Goal: Task Accomplishment & Management: Use online tool/utility

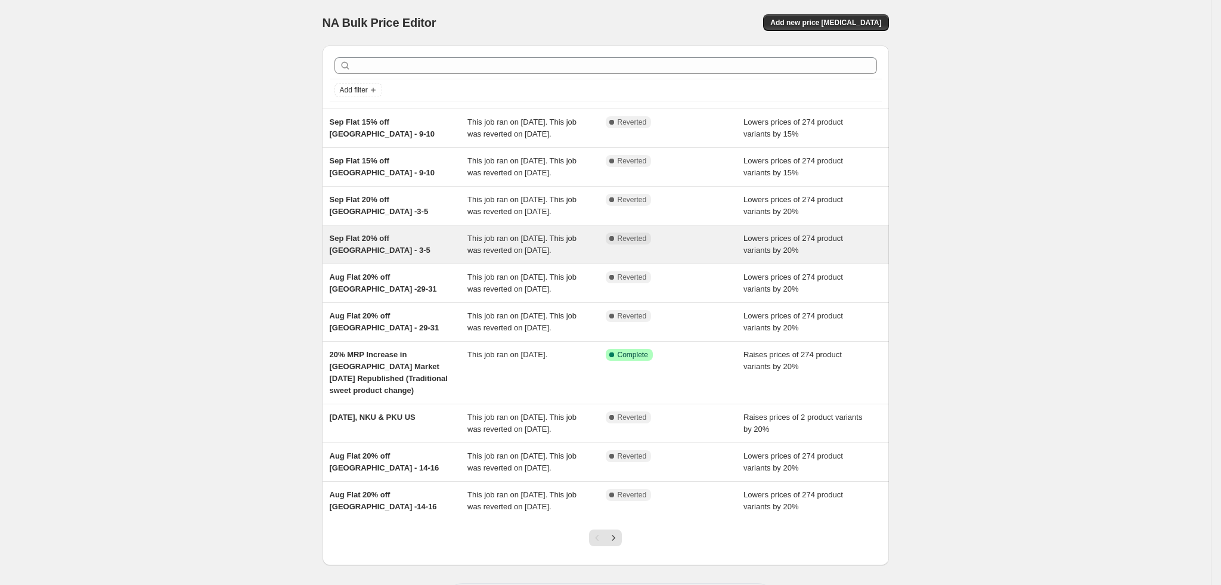
click at [400, 256] on div "Sep Flat 20% off [GEOGRAPHIC_DATA] - 3-5" at bounding box center [399, 244] width 138 height 24
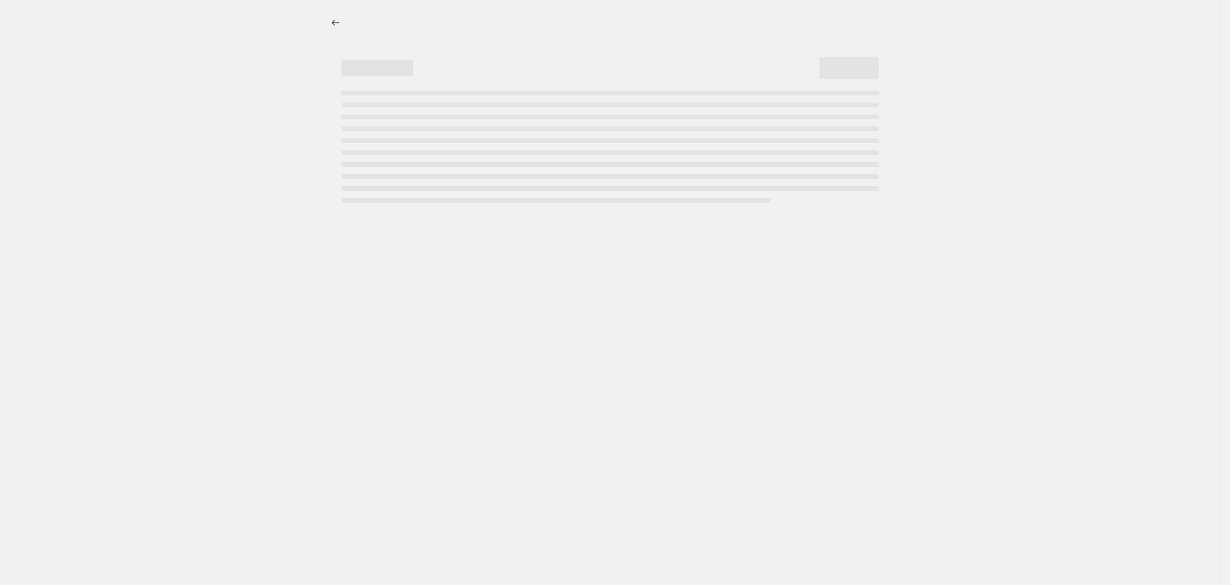
select select "percentage"
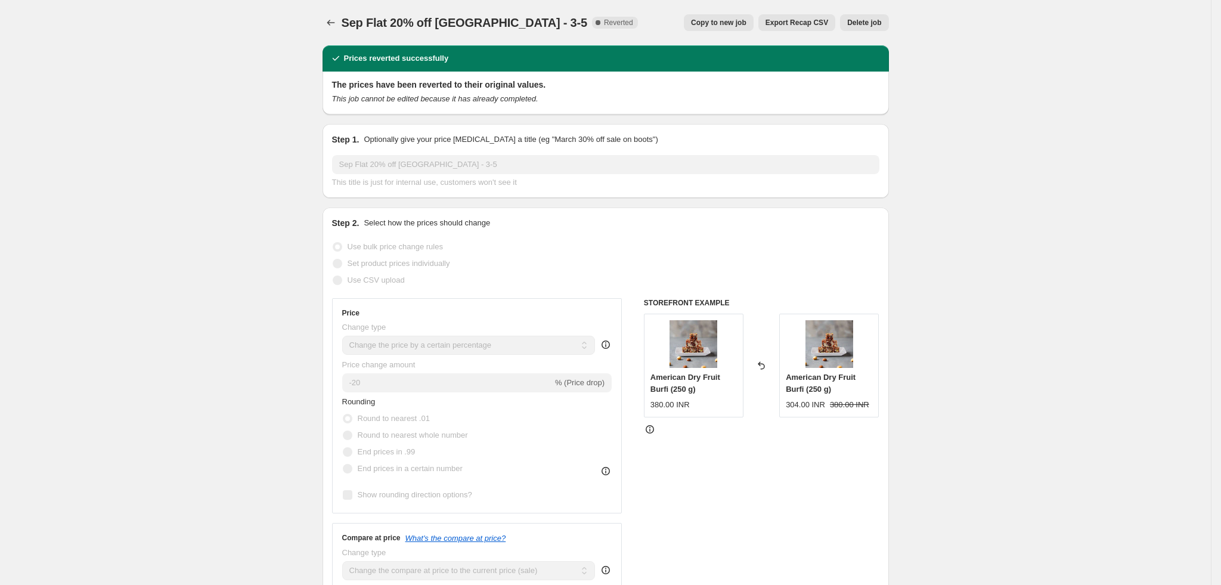
click at [736, 20] on span "Copy to new job" at bounding box center [718, 23] width 55 height 10
select select "percentage"
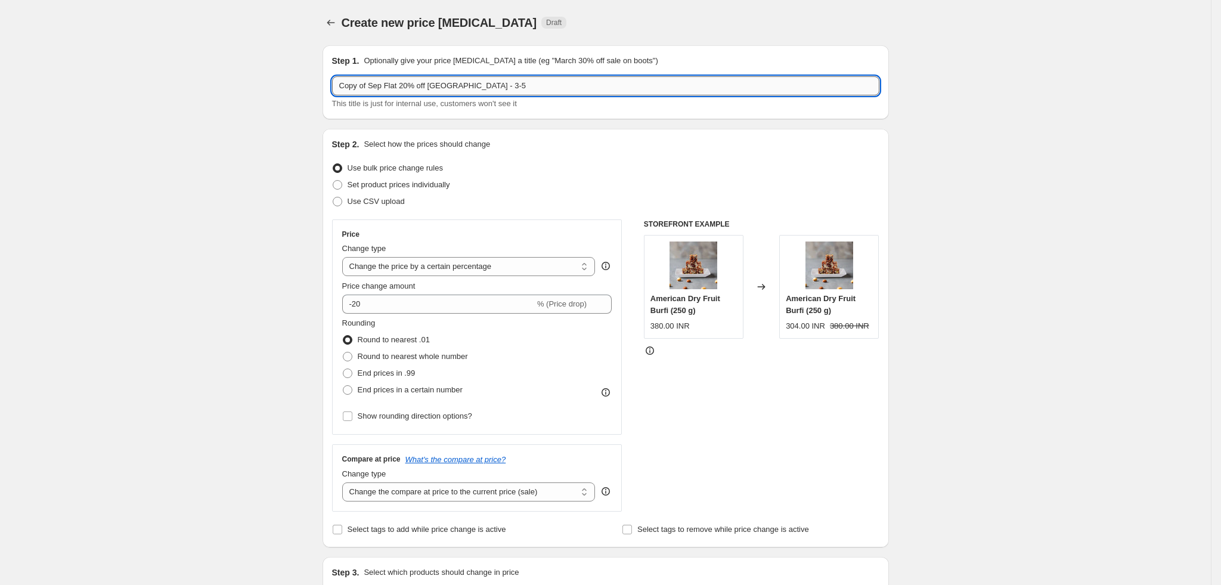
drag, startPoint x: 463, startPoint y: 83, endPoint x: 542, endPoint y: 80, distance: 78.7
click at [542, 80] on input "Copy of Sep Flat 20% off [GEOGRAPHIC_DATA] - 3-5" at bounding box center [605, 85] width 547 height 19
drag, startPoint x: 374, startPoint y: 86, endPoint x: 305, endPoint y: 82, distance: 69.9
type input "Sep Flat 20% off [GEOGRAPHIC_DATA] - 18-19"
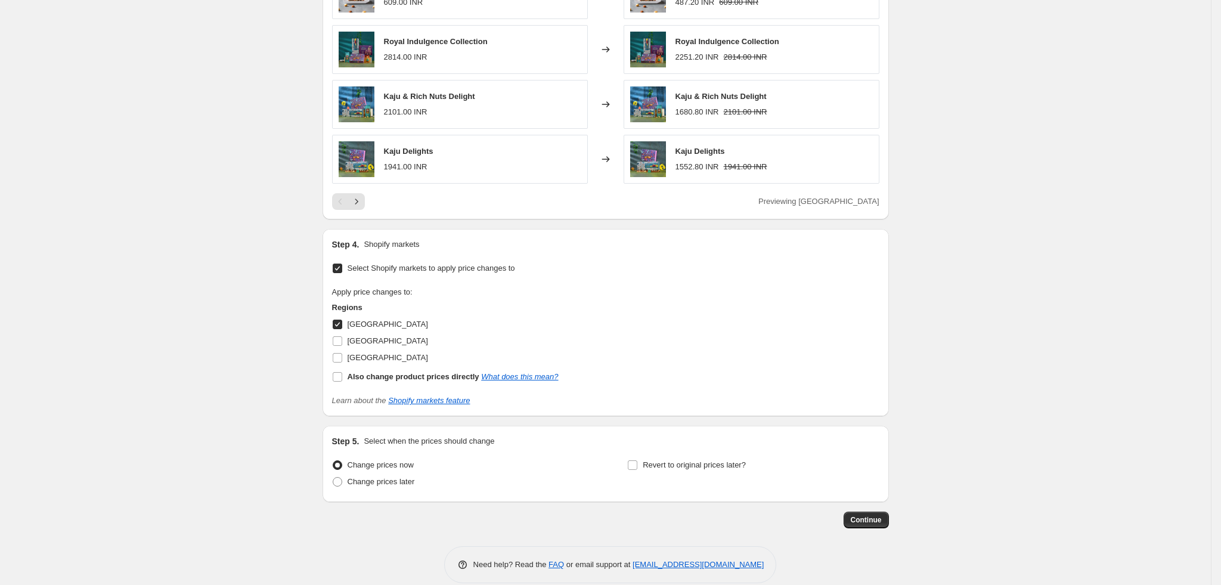
scroll to position [812, 0]
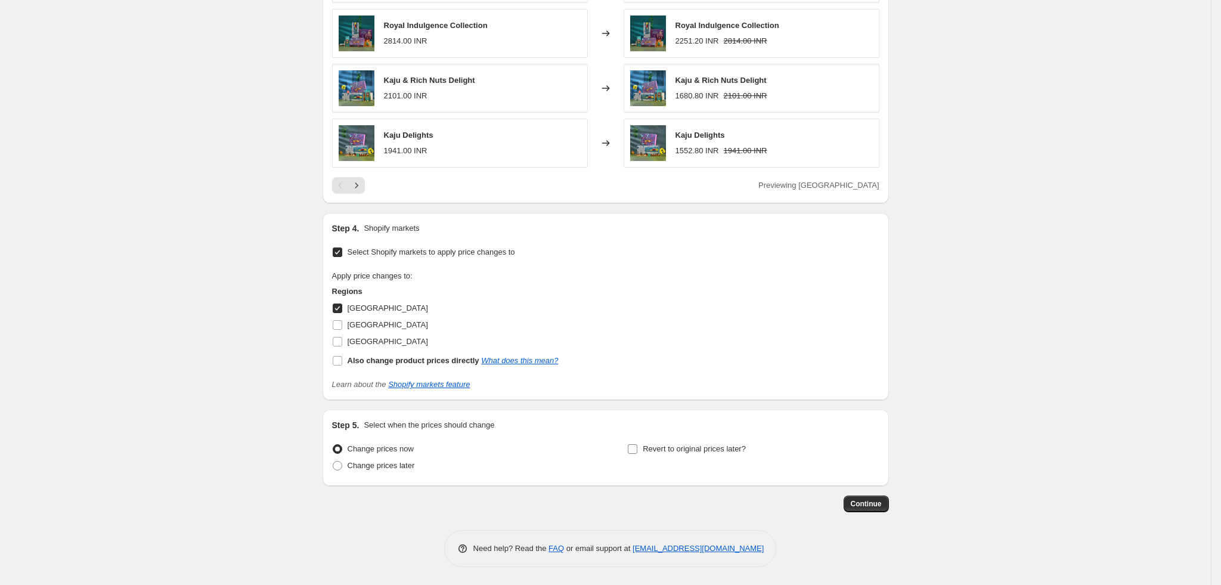
click at [672, 448] on span "Revert to original prices later?" at bounding box center [694, 448] width 103 height 9
click at [637, 448] on input "Revert to original prices later?" at bounding box center [633, 449] width 10 height 10
checkbox input "true"
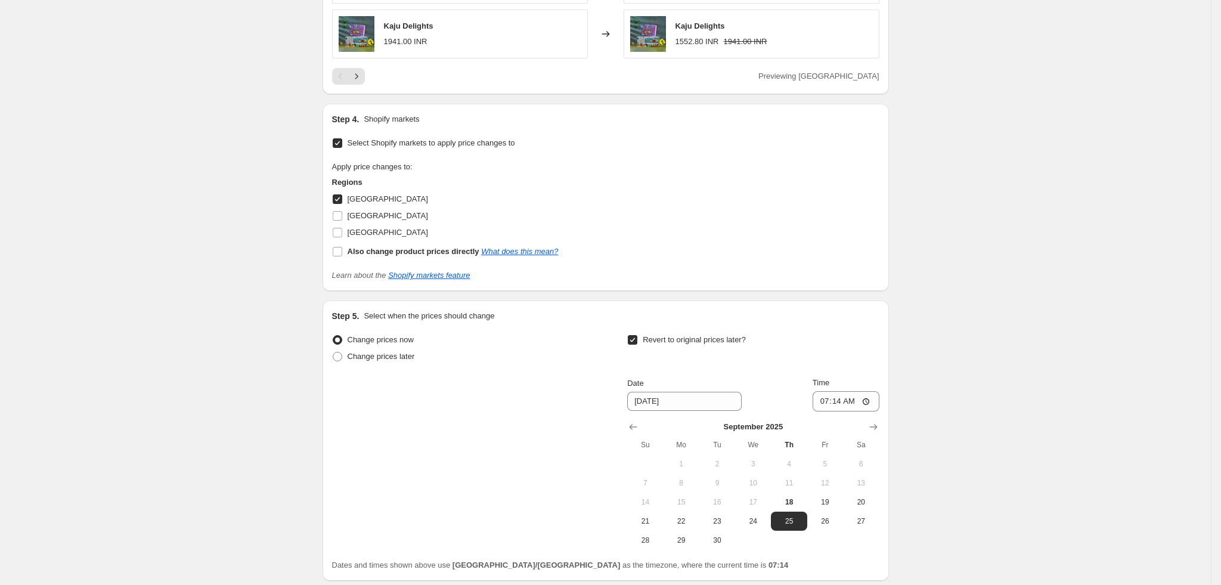
scroll to position [1016, 0]
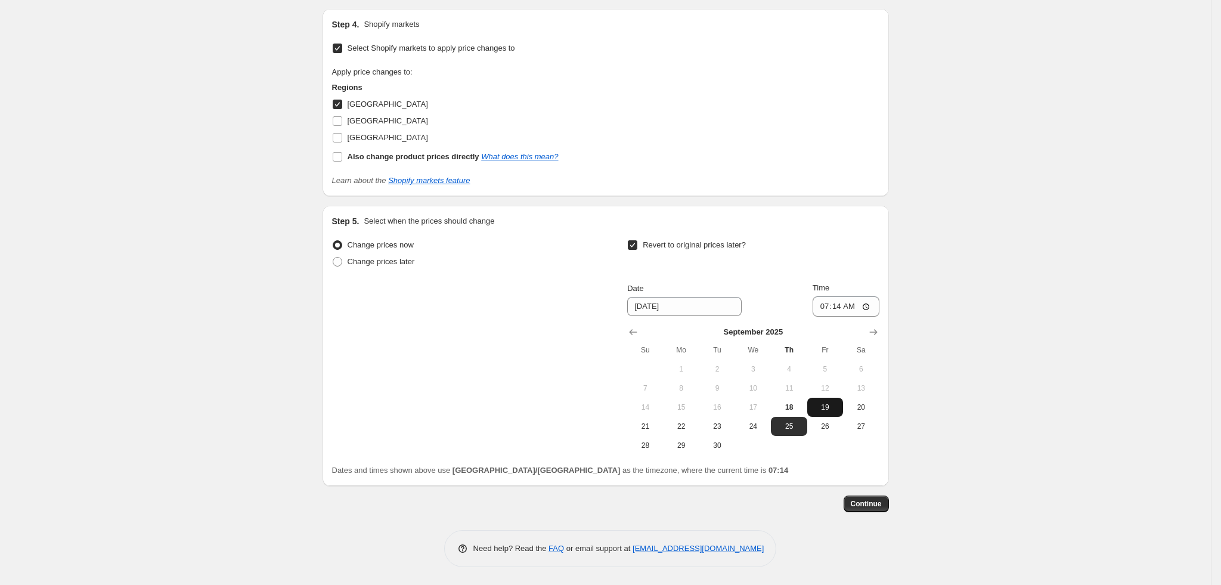
click at [827, 411] on span "19" at bounding box center [825, 407] width 26 height 10
type input "[DATE]"
click at [823, 305] on input "07:14" at bounding box center [845, 306] width 67 height 20
type input "23:55"
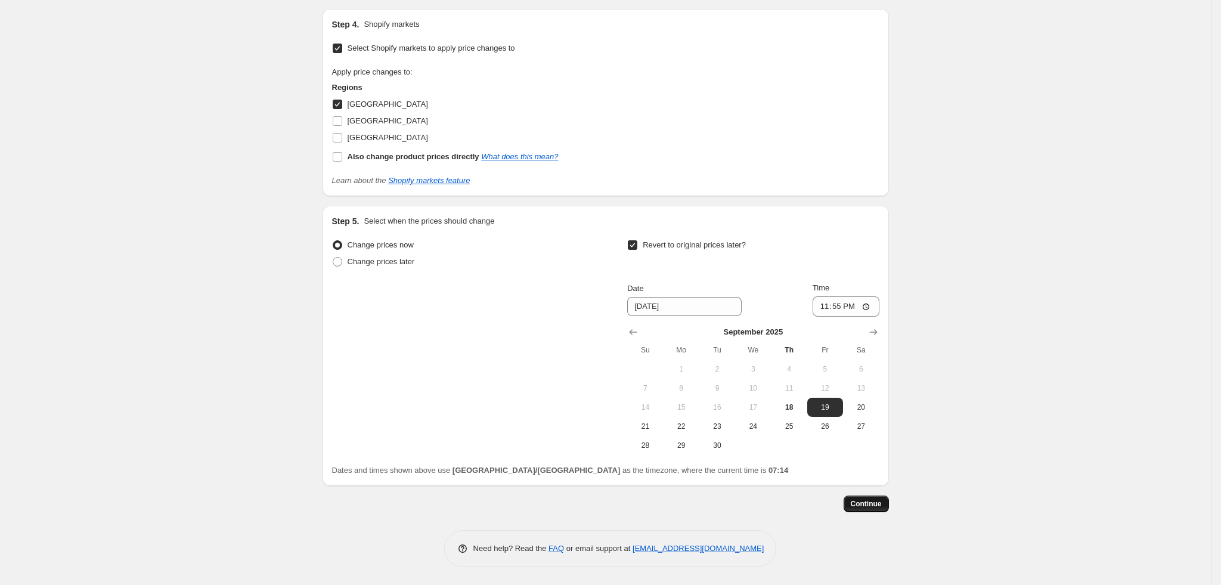
click at [888, 502] on button "Continue" at bounding box center [865, 503] width 45 height 17
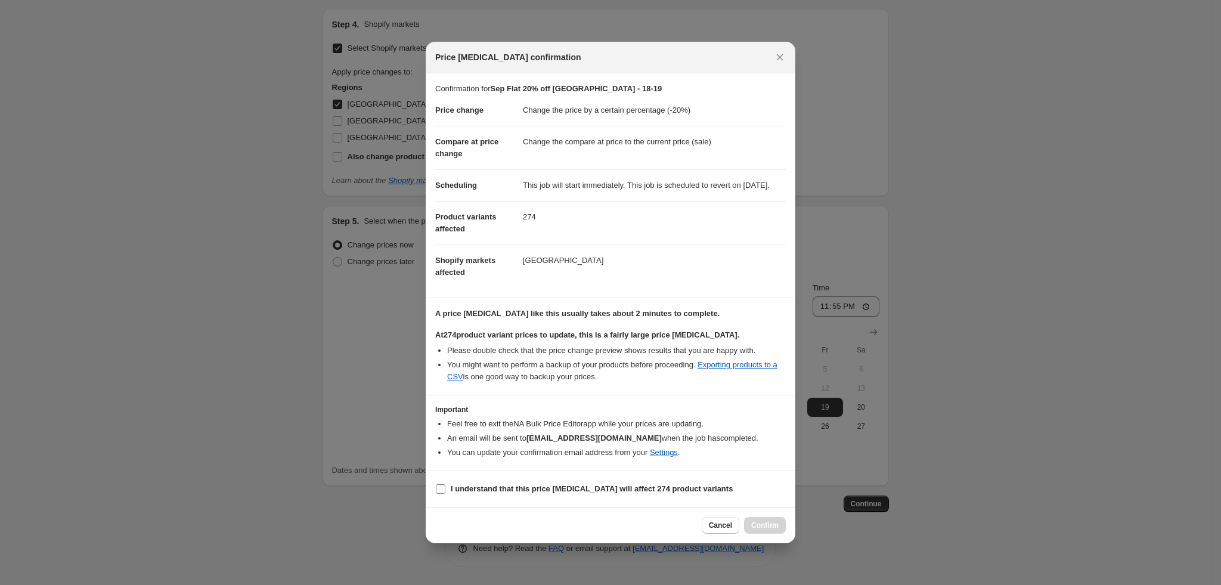
click at [549, 493] on b "I understand that this price [MEDICAL_DATA] will affect 274 product variants" at bounding box center [592, 488] width 282 height 9
click at [445, 494] on input "I understand that this price [MEDICAL_DATA] will affect 274 product variants" at bounding box center [441, 489] width 10 height 10
checkbox input "true"
click at [761, 533] on button "Confirm" at bounding box center [765, 525] width 42 height 17
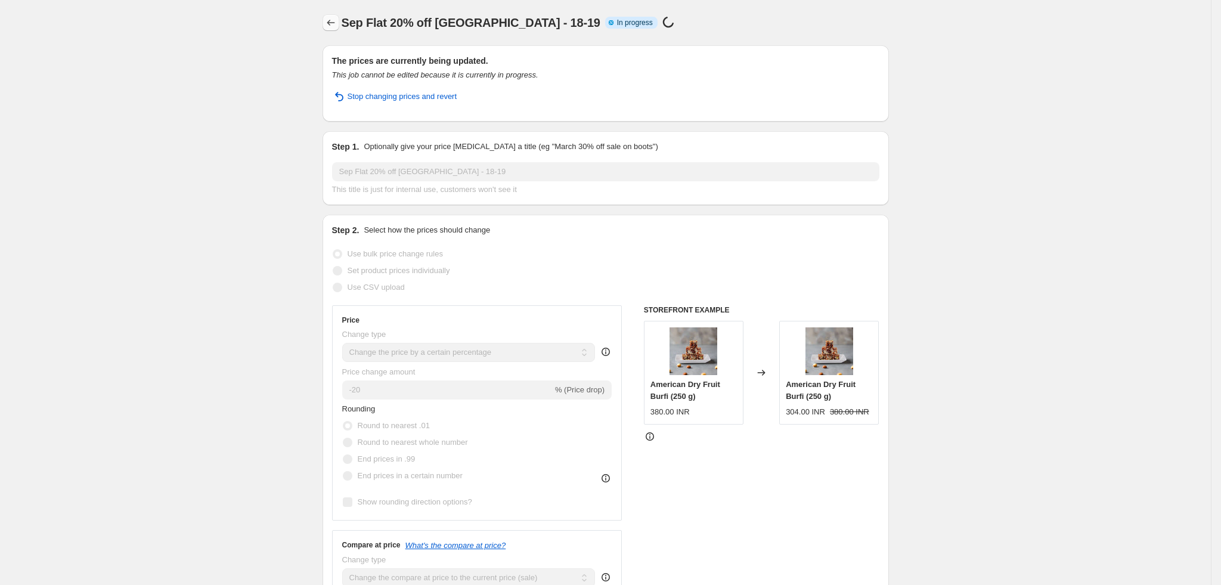
click at [331, 17] on icon "Price change jobs" at bounding box center [331, 23] width 12 height 12
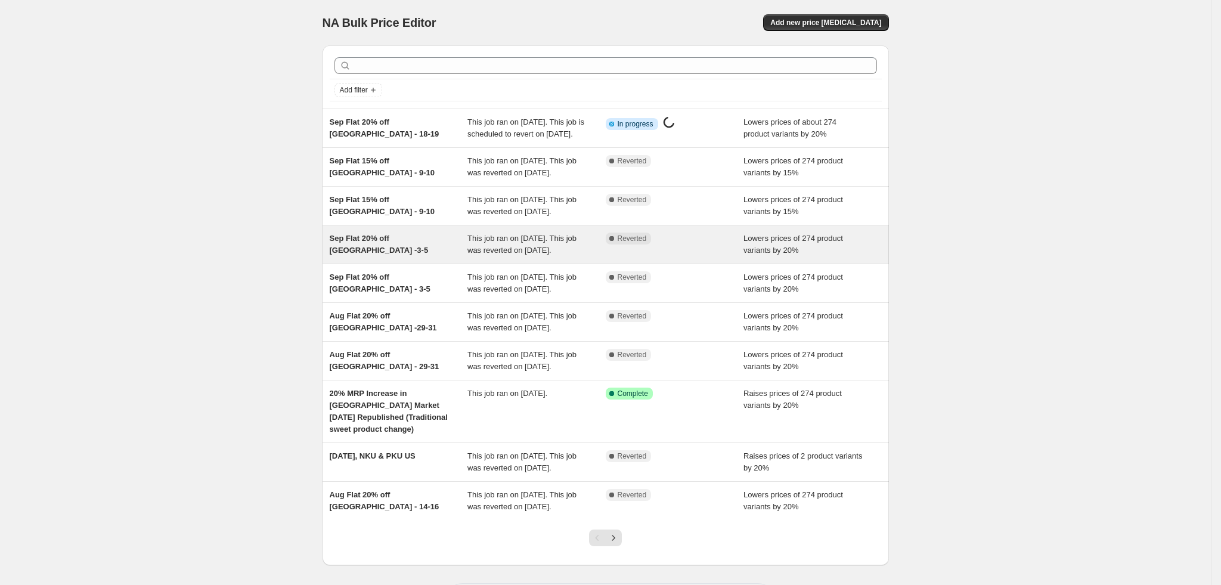
click at [376, 256] on div "Sep Flat 20% off [GEOGRAPHIC_DATA] -3-5" at bounding box center [399, 244] width 138 height 24
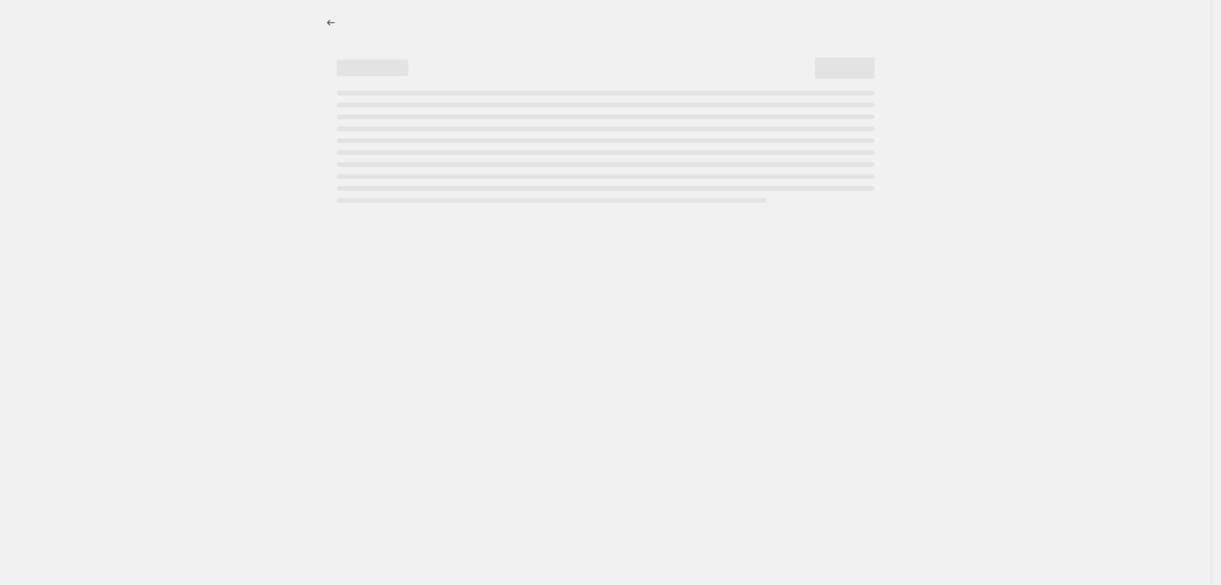
select select "percentage"
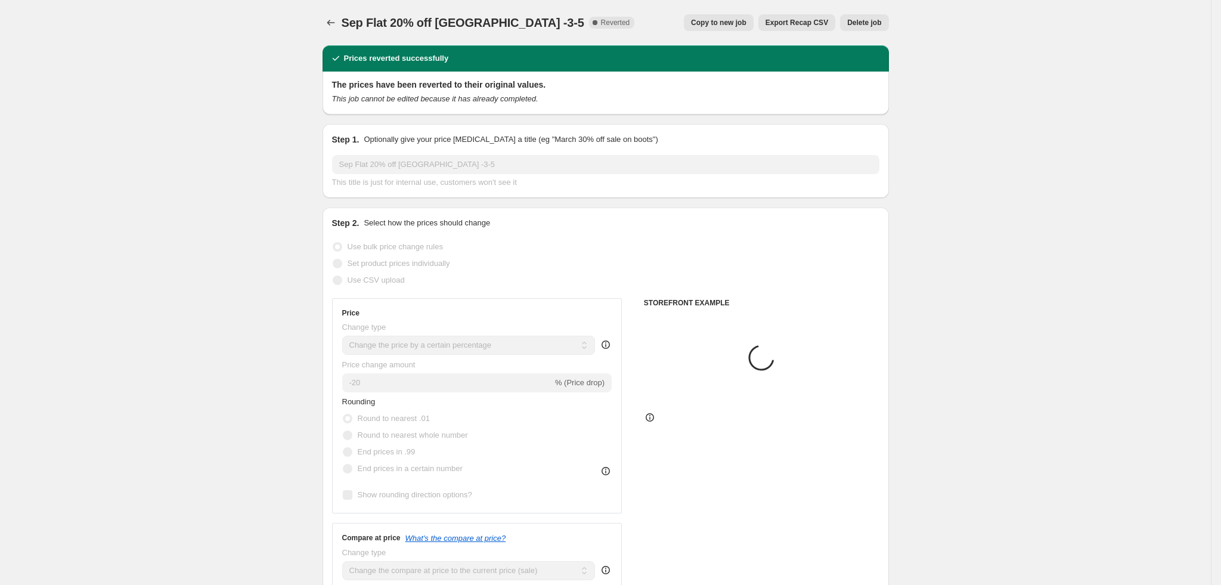
click at [741, 22] on span "Copy to new job" at bounding box center [718, 23] width 55 height 10
select select "percentage"
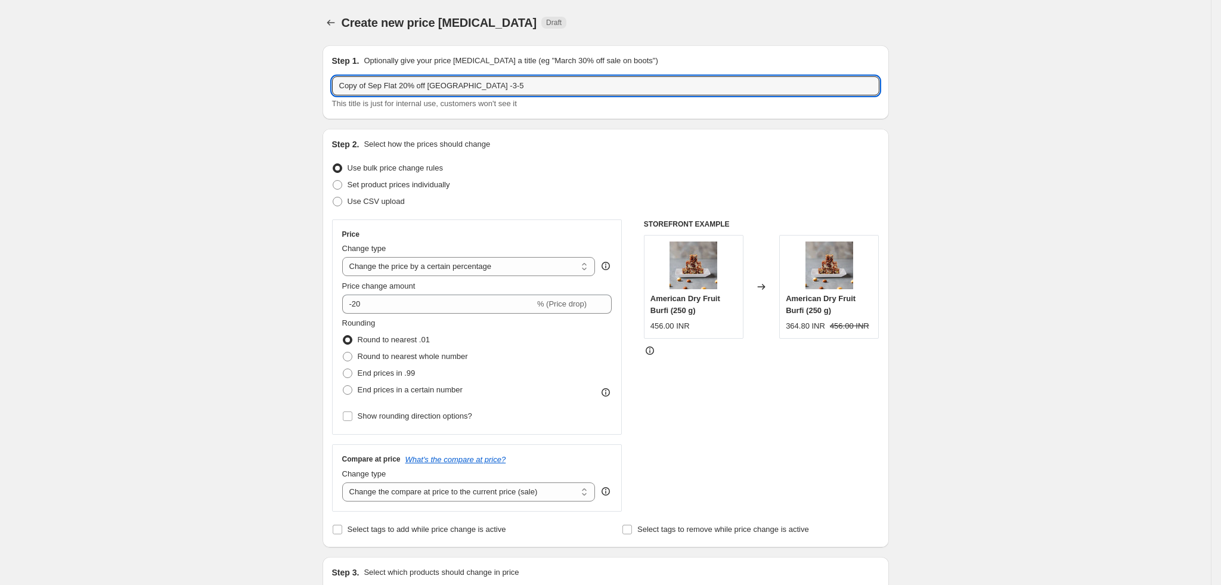
drag, startPoint x: 373, startPoint y: 85, endPoint x: 297, endPoint y: 77, distance: 76.0
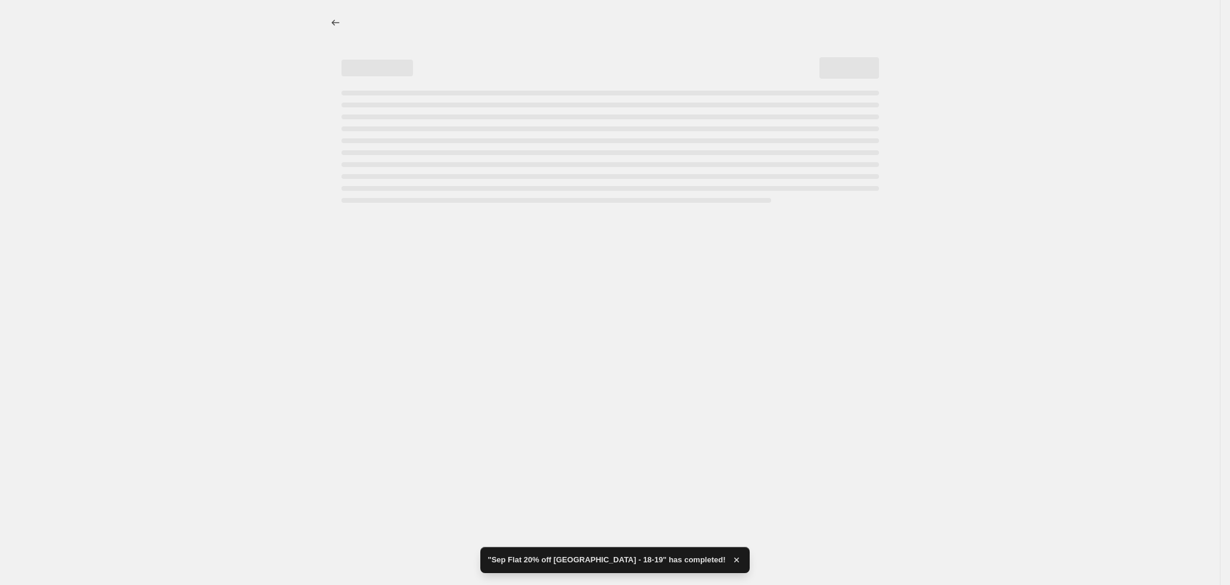
select select "percentage"
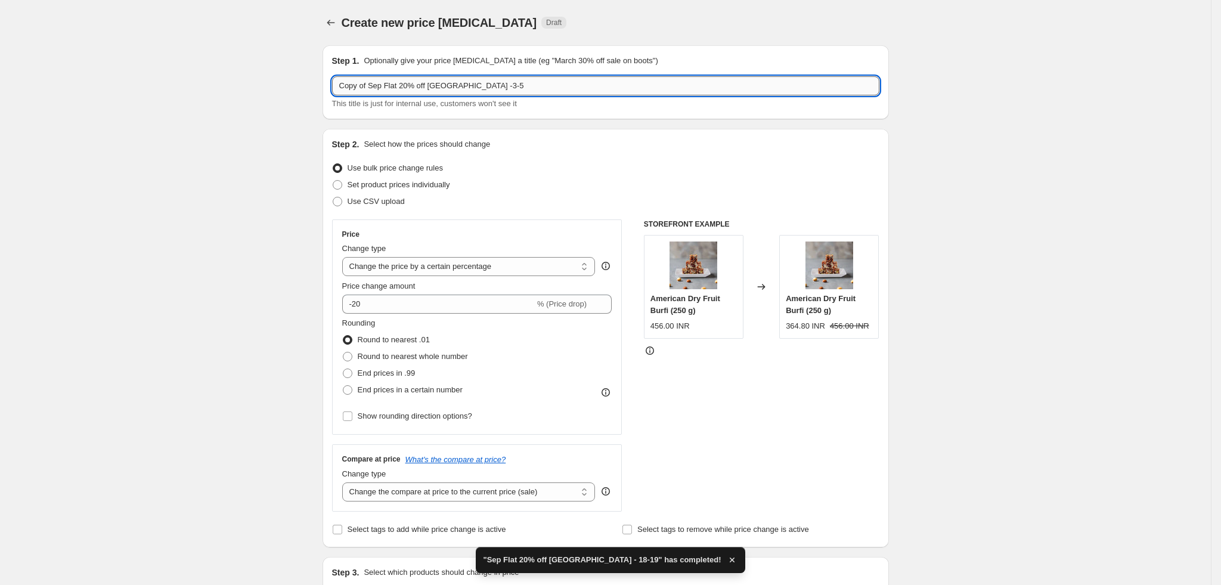
drag, startPoint x: 460, startPoint y: 80, endPoint x: 591, endPoint y: 86, distance: 131.8
click at [591, 86] on input "Copy of Sep Flat 20% off [GEOGRAPHIC_DATA] -3-5" at bounding box center [605, 85] width 547 height 19
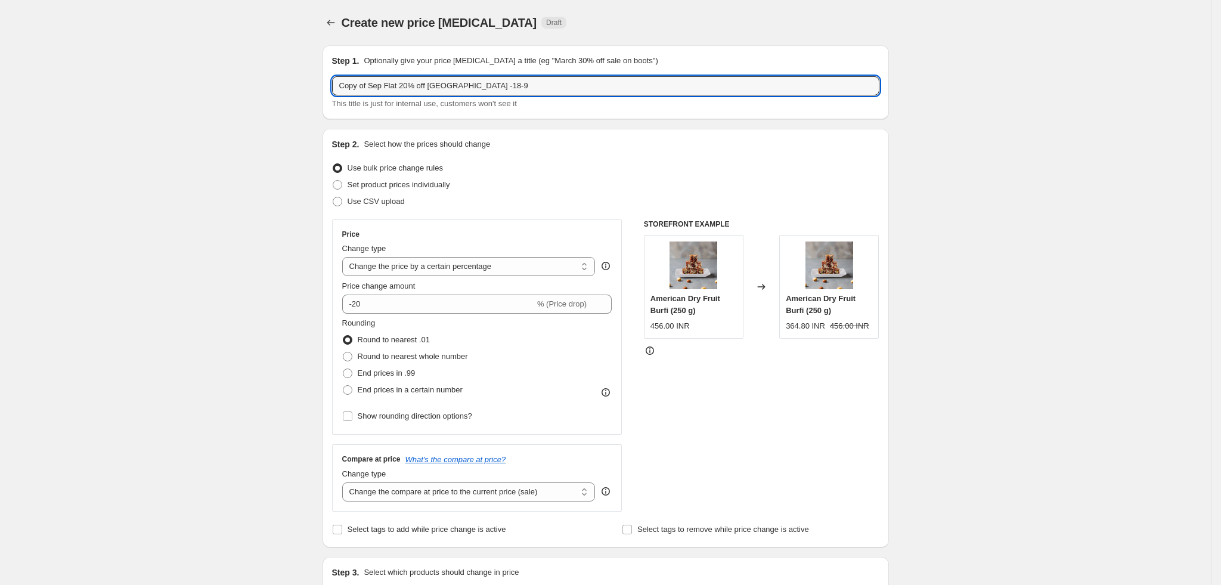
drag, startPoint x: 375, startPoint y: 79, endPoint x: 333, endPoint y: 52, distance: 49.6
type input "Sep Flat 20% off [GEOGRAPHIC_DATA] -18-9"
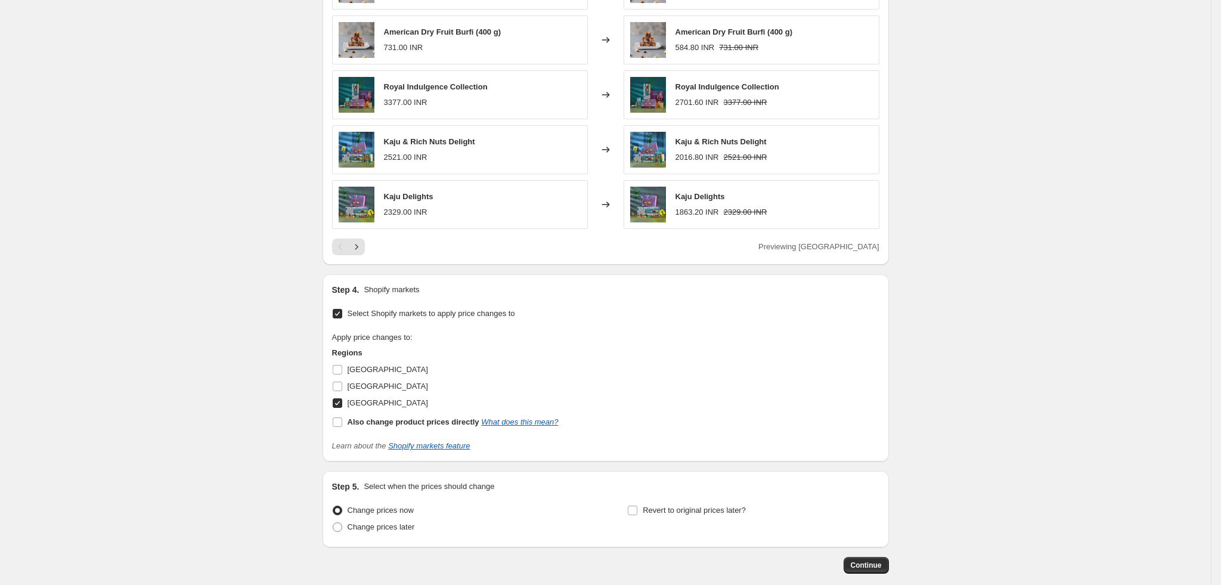
scroll to position [812, 0]
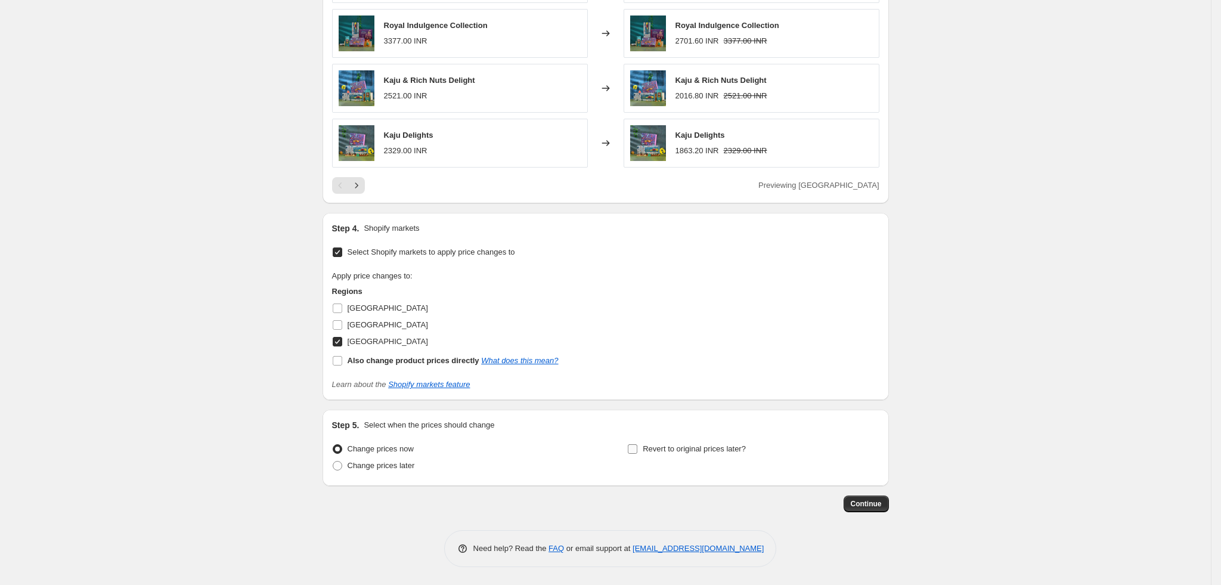
click at [660, 448] on span "Revert to original prices later?" at bounding box center [694, 448] width 103 height 9
click at [637, 448] on input "Revert to original prices later?" at bounding box center [633, 449] width 10 height 10
checkbox input "true"
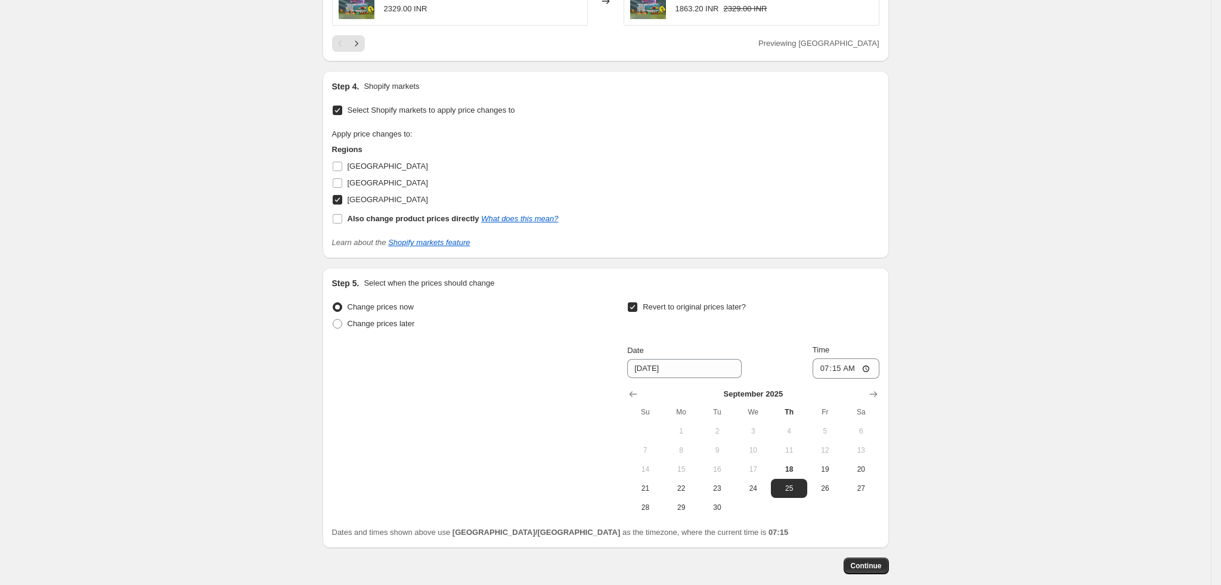
scroll to position [1016, 0]
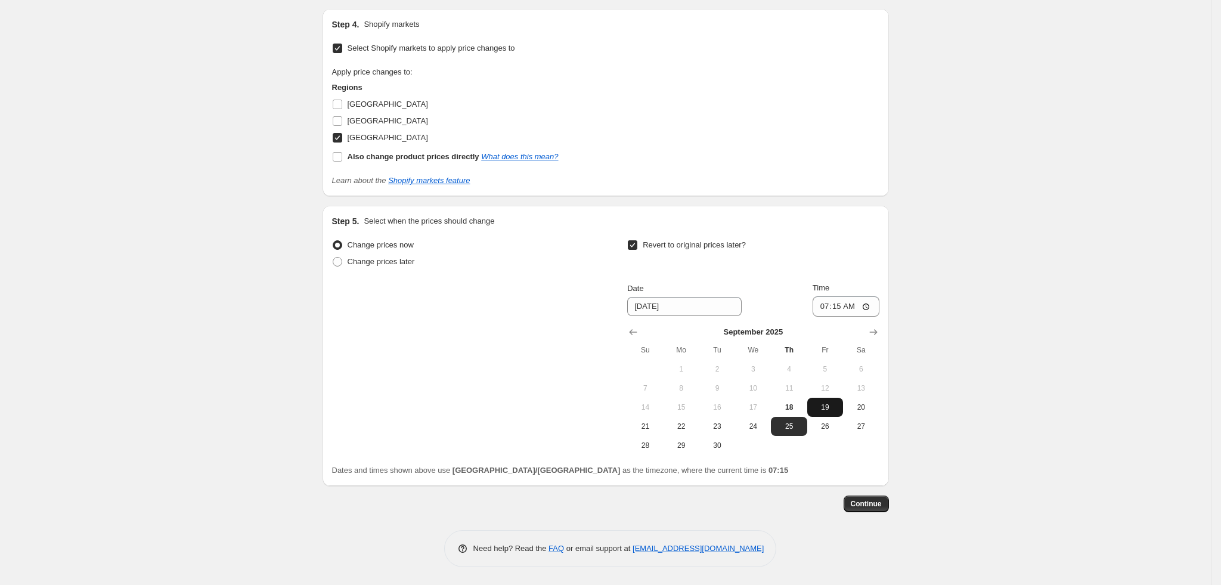
click at [832, 409] on span "19" at bounding box center [825, 407] width 26 height 10
type input "[DATE]"
click at [827, 306] on input "07:15" at bounding box center [845, 306] width 67 height 20
type input "23:55"
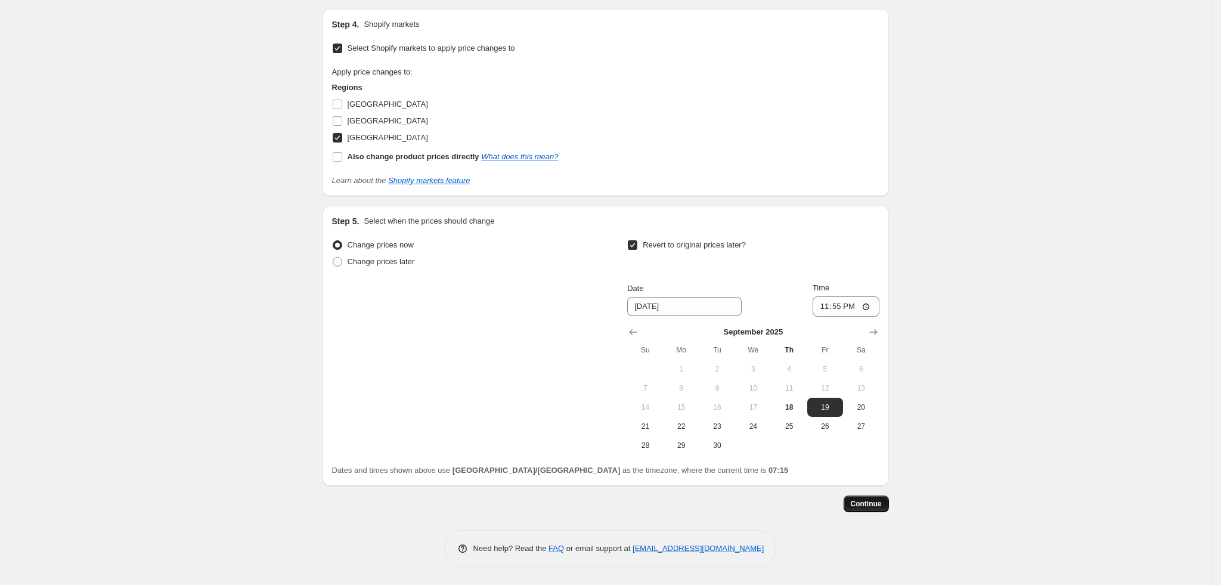
click at [876, 504] on span "Continue" at bounding box center [866, 504] width 31 height 10
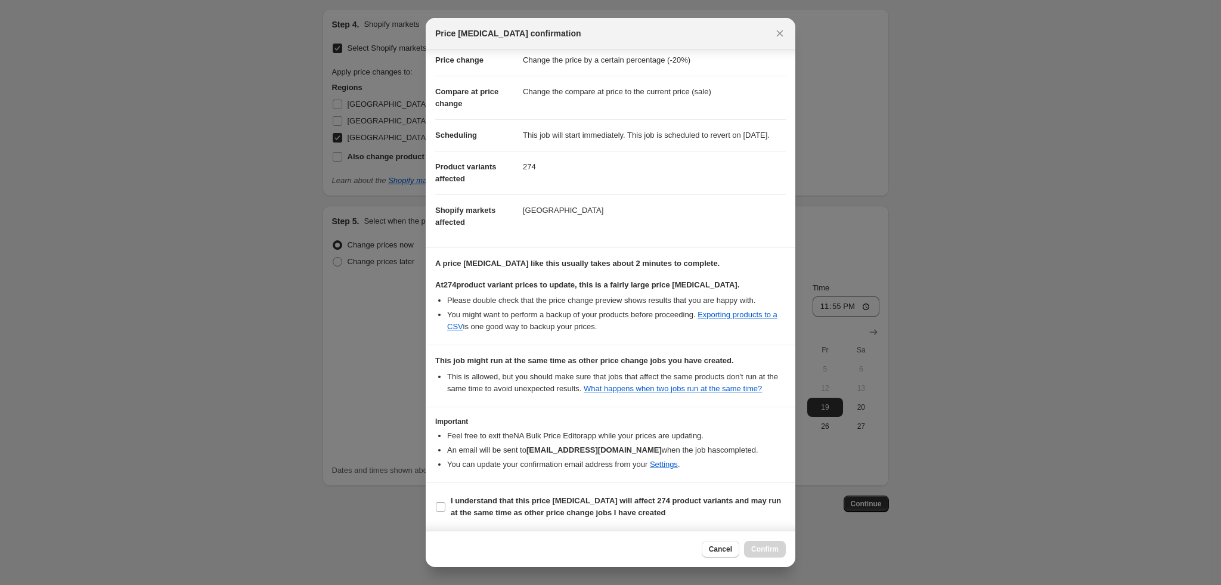
scroll to position [63, 0]
click at [609, 499] on b "I understand that this price [MEDICAL_DATA] will affect 274 product variants an…" at bounding box center [616, 506] width 330 height 21
click at [445, 502] on input "I understand that this price [MEDICAL_DATA] will affect 274 product variants an…" at bounding box center [441, 507] width 10 height 10
checkbox input "true"
click at [764, 548] on span "Confirm" at bounding box center [764, 549] width 27 height 10
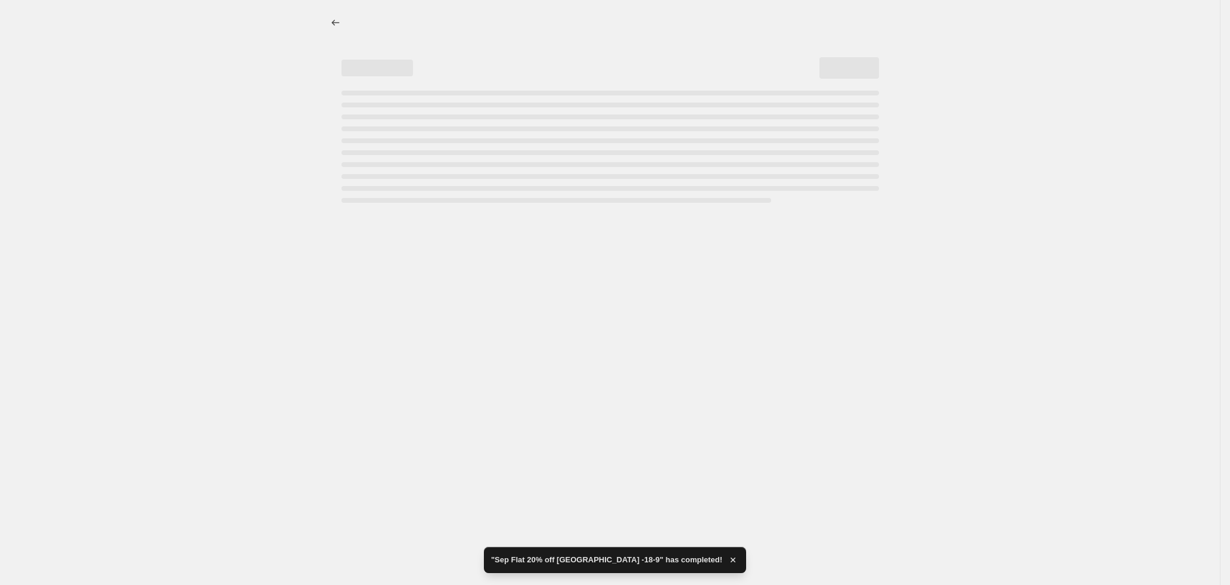
select select "percentage"
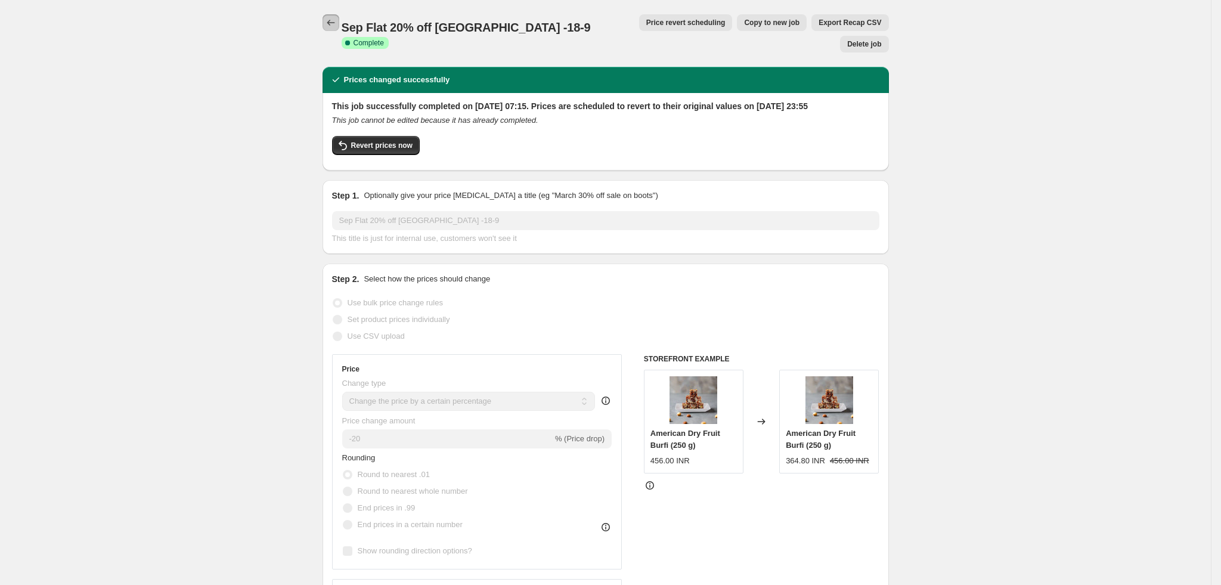
click at [331, 19] on icon "Price change jobs" at bounding box center [331, 23] width 12 height 12
